Goal: Information Seeking & Learning: Learn about a topic

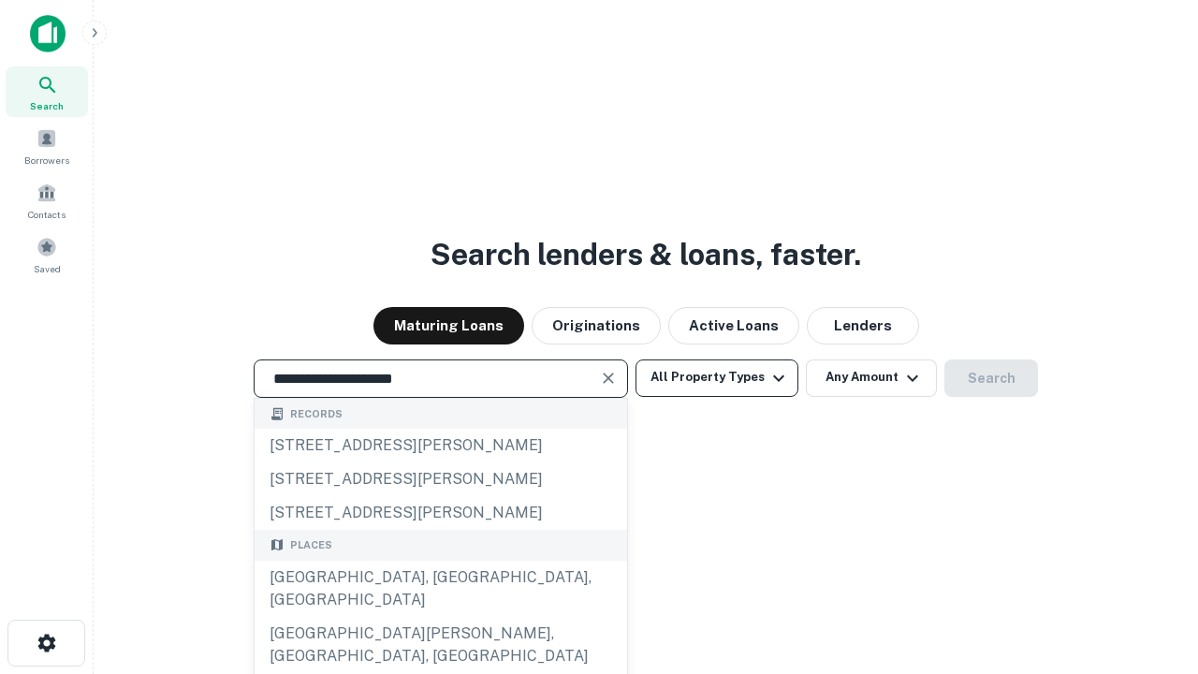
click at [440, 617] on div "[GEOGRAPHIC_DATA], [GEOGRAPHIC_DATA], [GEOGRAPHIC_DATA]" at bounding box center [441, 589] width 373 height 56
click at [717, 377] on button "All Property Types" at bounding box center [717, 377] width 163 height 37
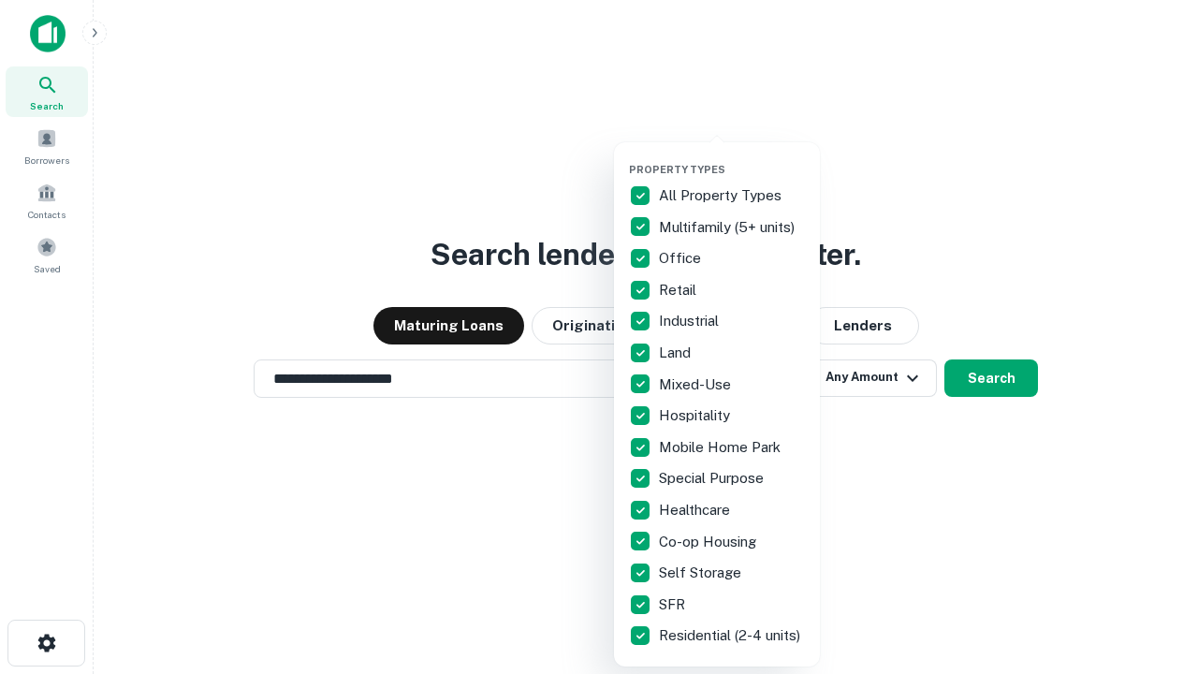
type input "**********"
click at [732, 157] on button "button" at bounding box center [732, 157] width 206 height 1
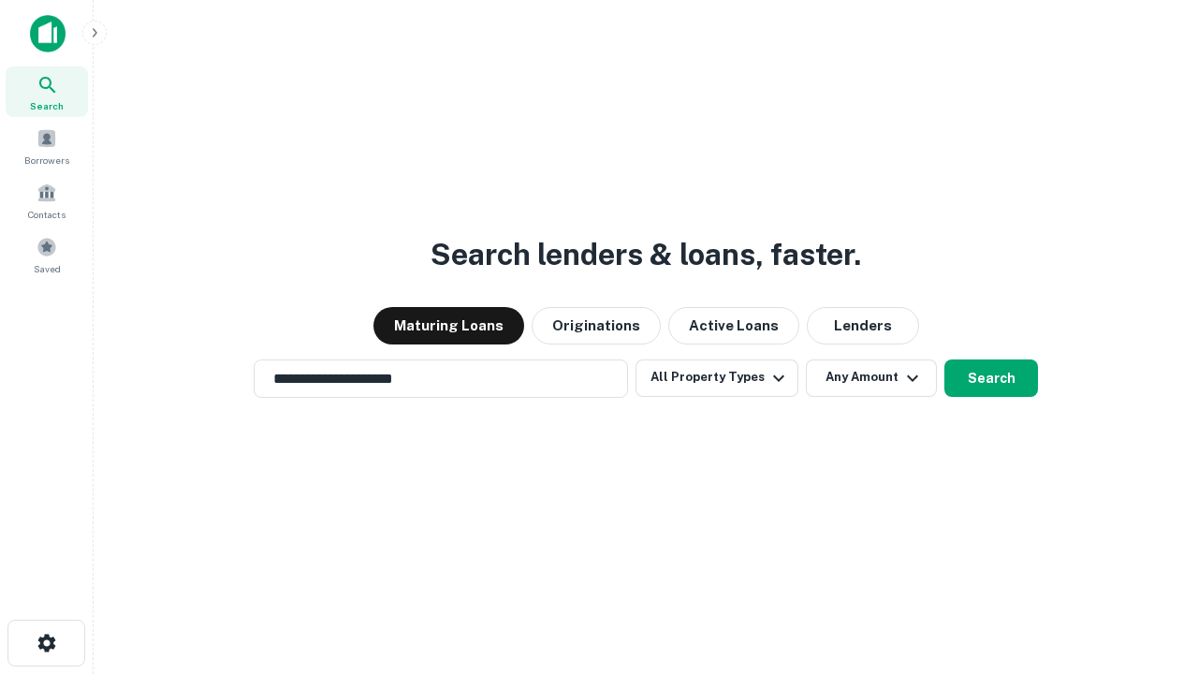
scroll to position [11, 226]
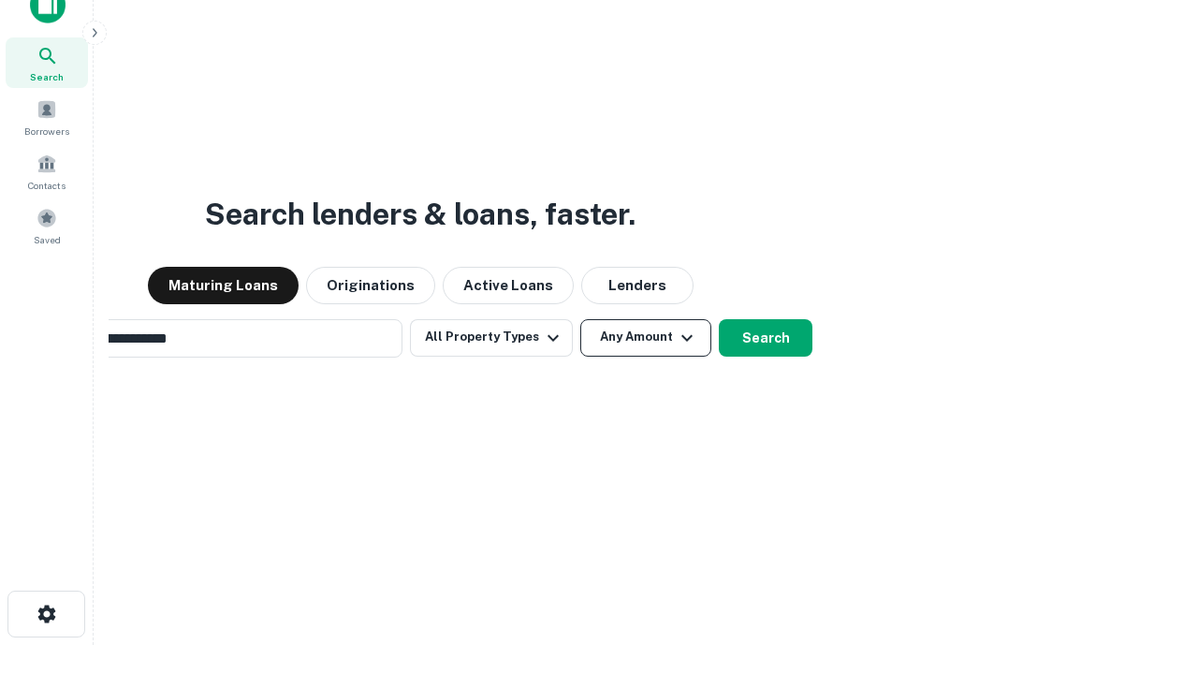
click at [580, 319] on button "Any Amount" at bounding box center [645, 337] width 131 height 37
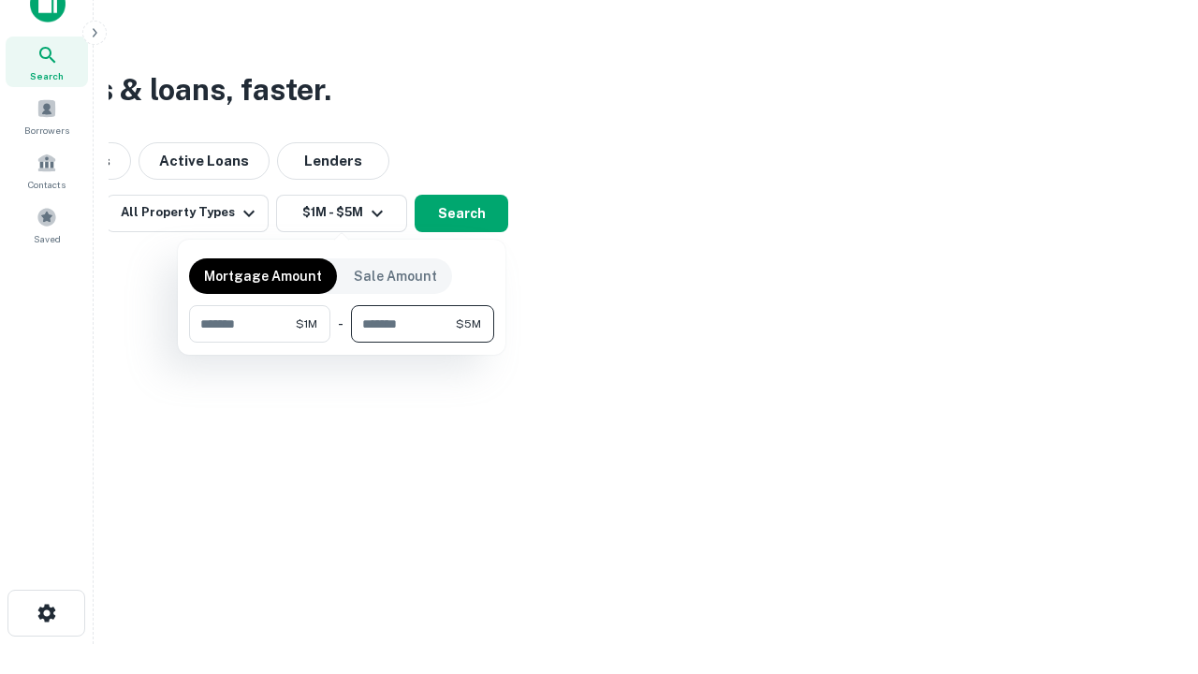
type input "*******"
click at [342, 343] on button "button" at bounding box center [341, 343] width 305 height 1
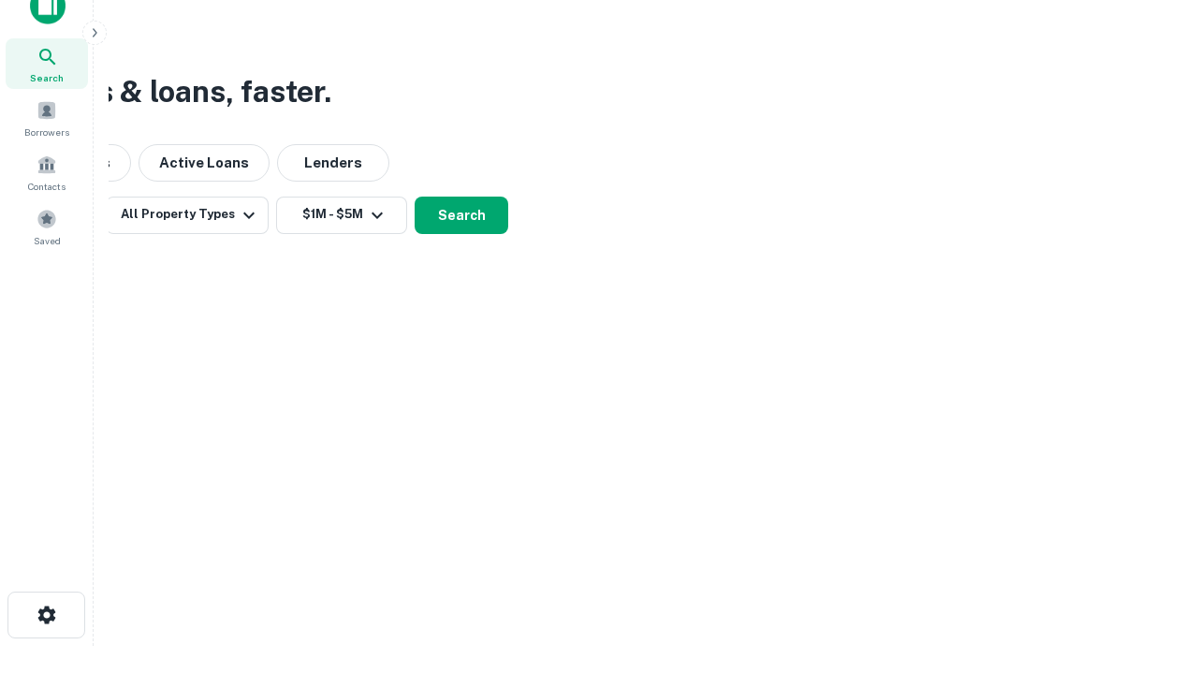
scroll to position [11, 345]
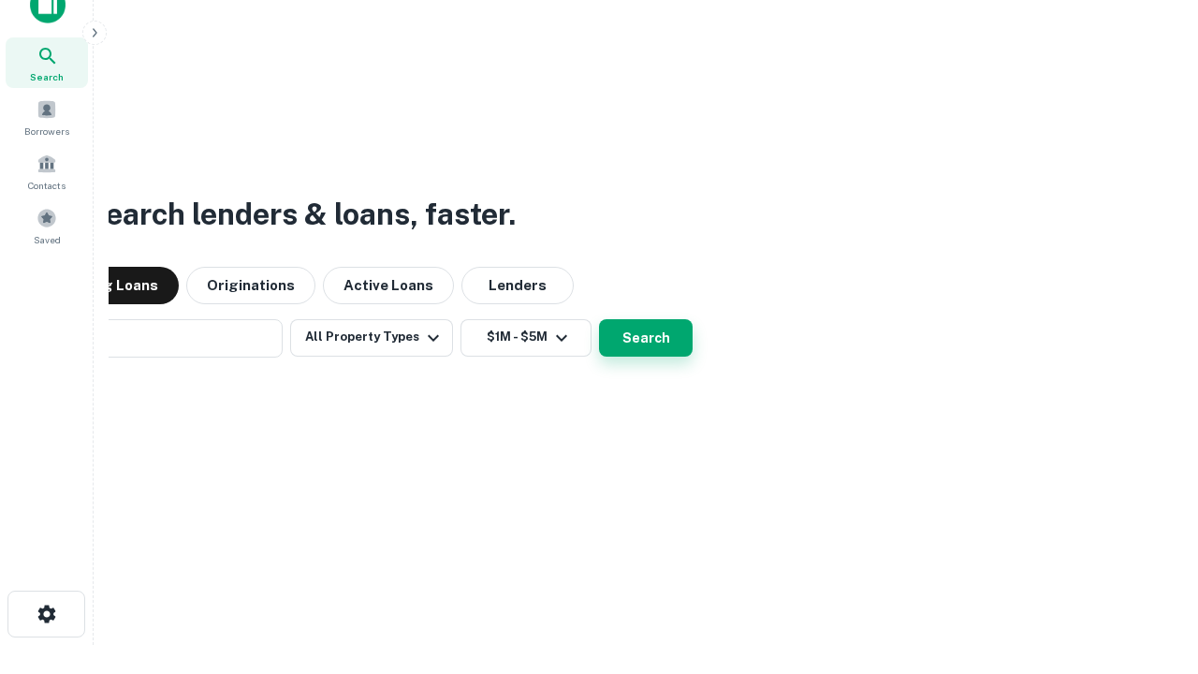
click at [599, 319] on button "Search" at bounding box center [646, 337] width 94 height 37
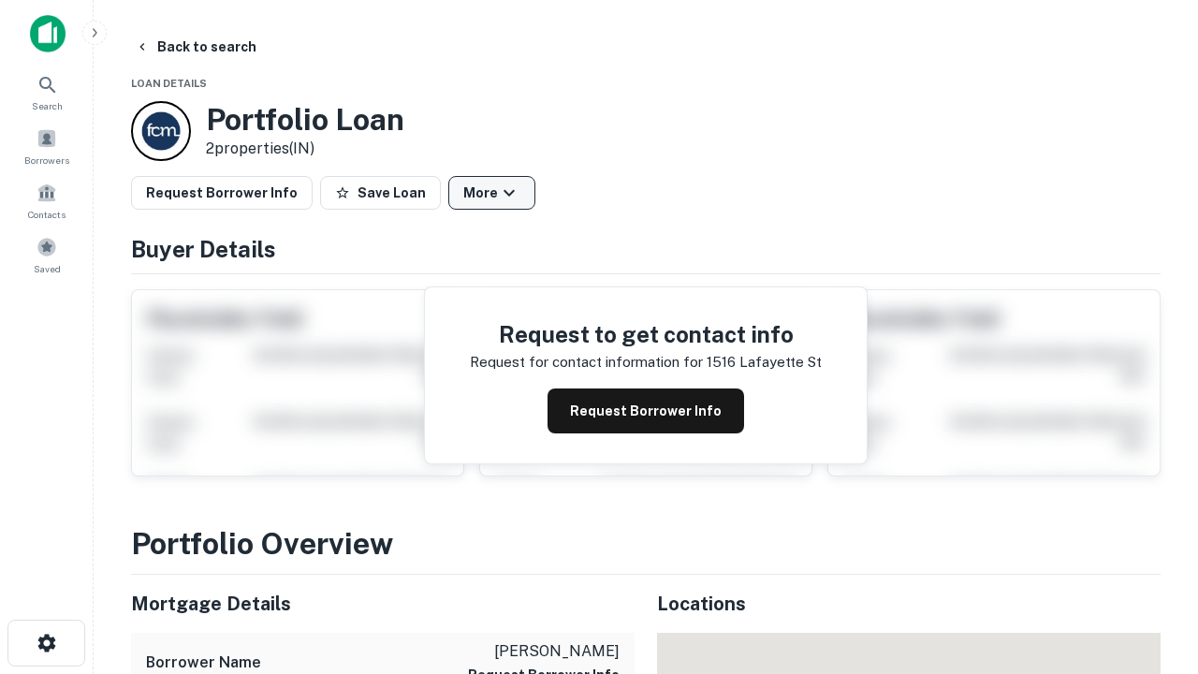
click at [491, 193] on button "More" at bounding box center [491, 193] width 87 height 34
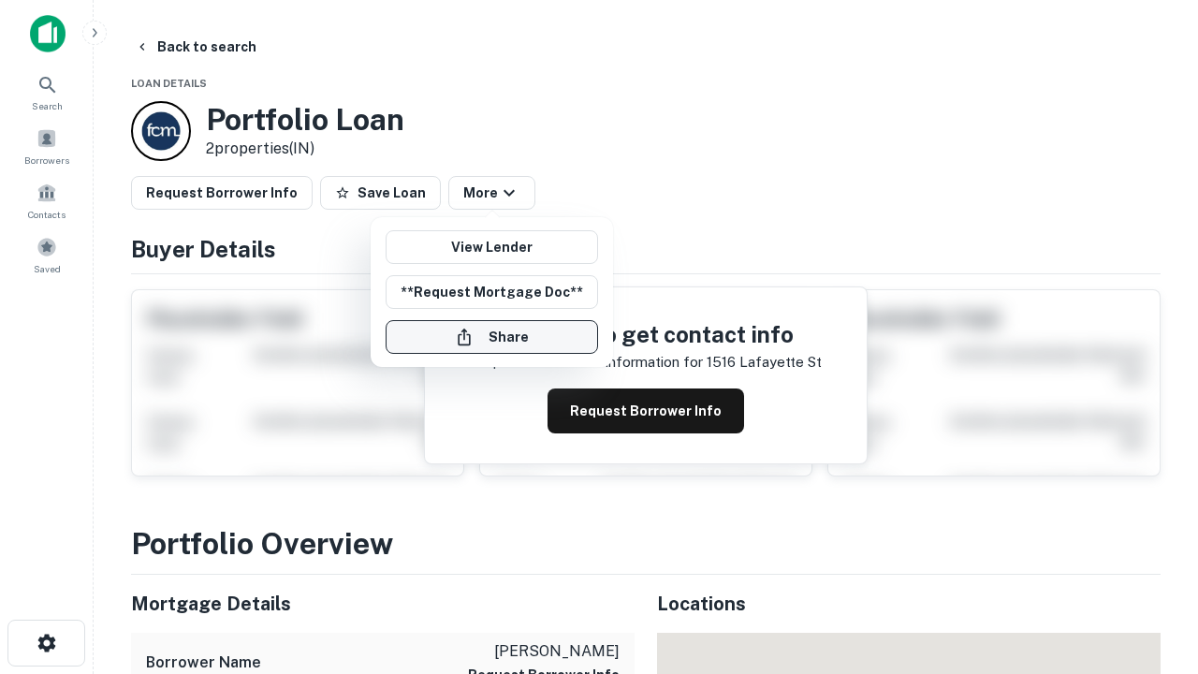
click at [491, 337] on button "Share" at bounding box center [492, 337] width 212 height 34
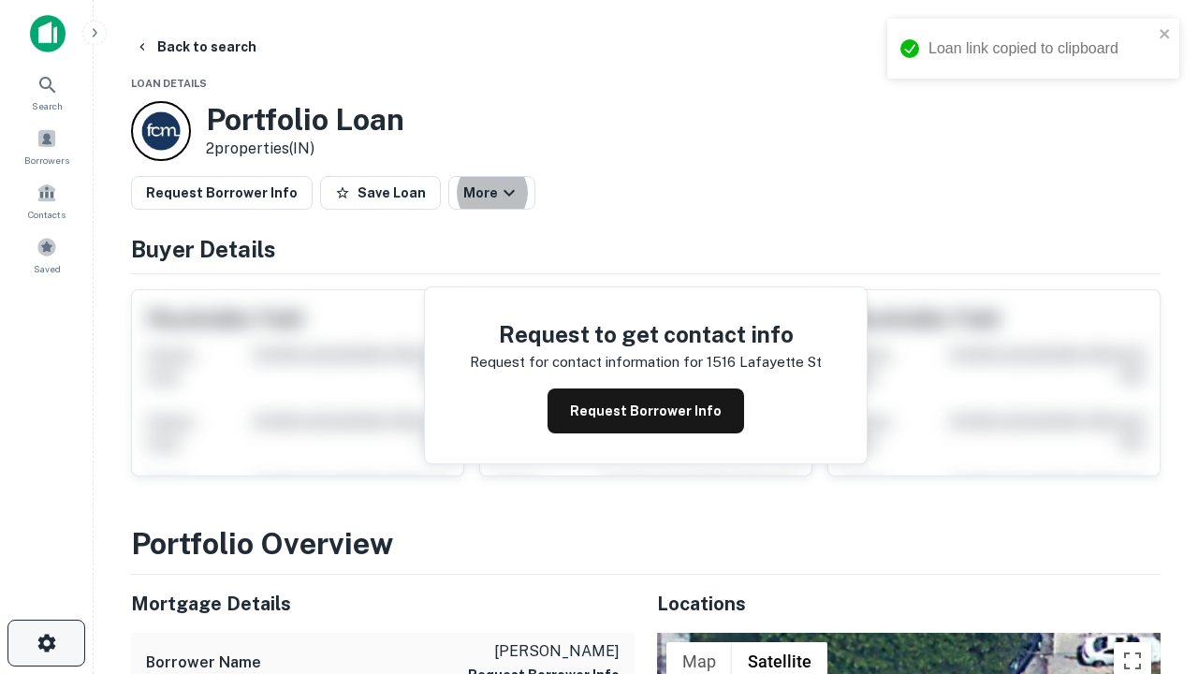
click at [46, 643] on icon "button" at bounding box center [47, 643] width 22 height 22
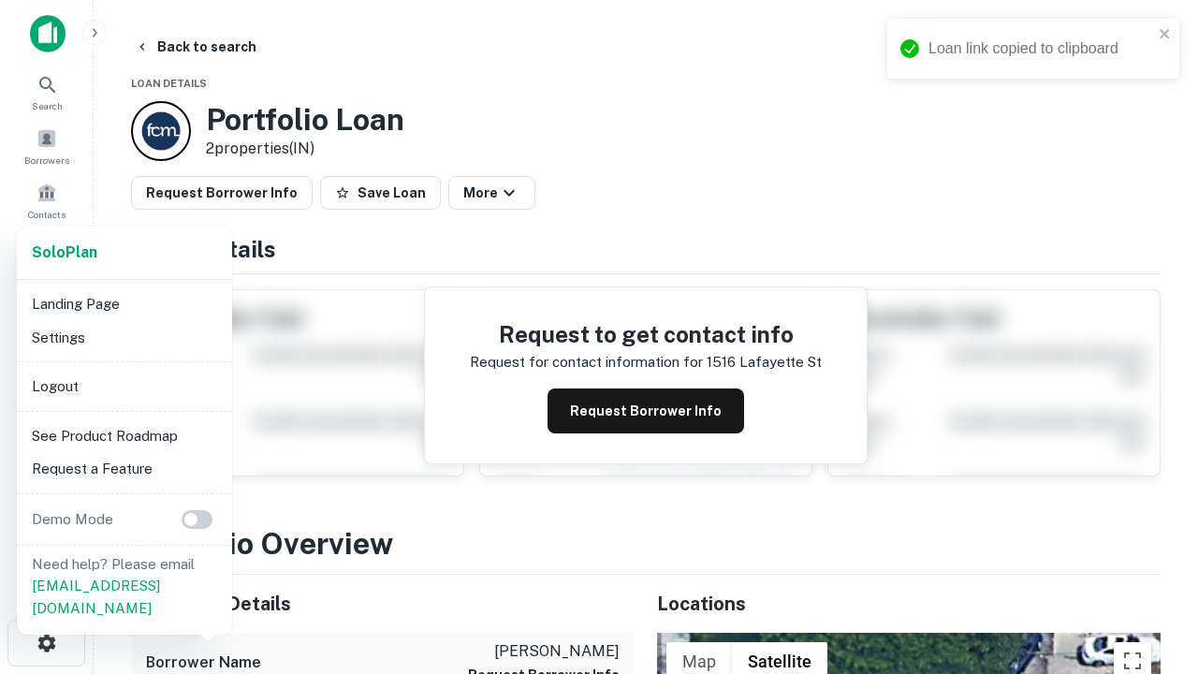
click at [124, 386] on li "Logout" at bounding box center [124, 387] width 200 height 34
